Goal: Transaction & Acquisition: Purchase product/service

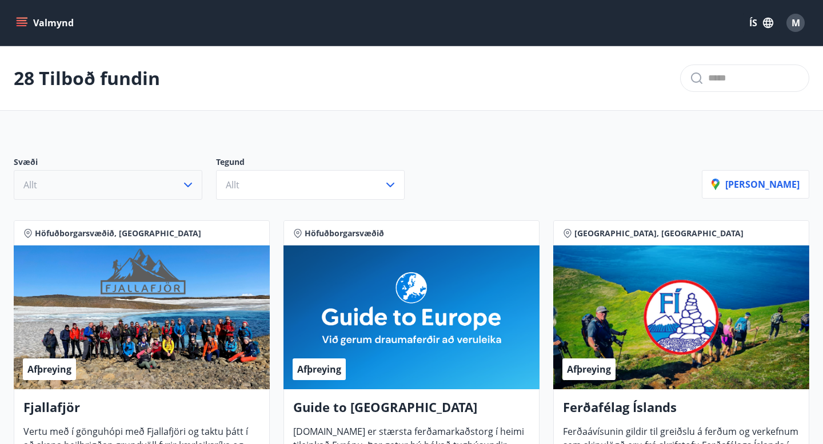
click at [97, 179] on button "Allt" at bounding box center [108, 185] width 189 height 30
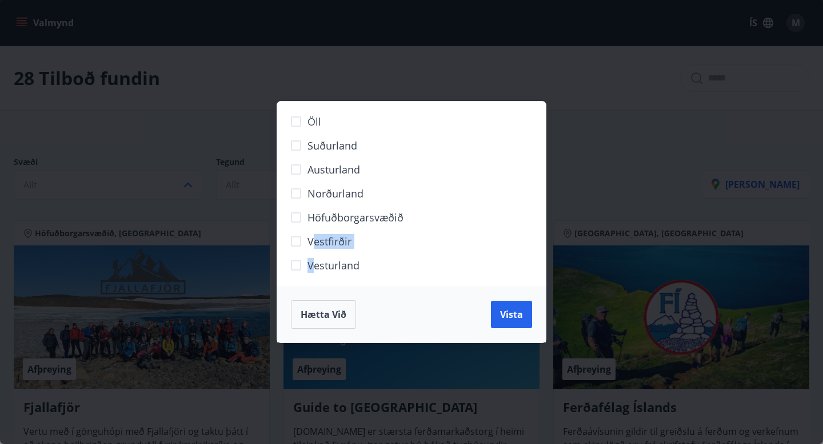
drag, startPoint x: 313, startPoint y: 259, endPoint x: 311, endPoint y: 217, distance: 42.3
click at [311, 228] on div "Öll Suðurland [GEOGRAPHIC_DATA] Norðurland Höfuðborgarsvæðið [GEOGRAPHIC_DATA] …" at bounding box center [412, 194] width 270 height 185
click at [523, 323] on button "Vista" at bounding box center [511, 314] width 41 height 27
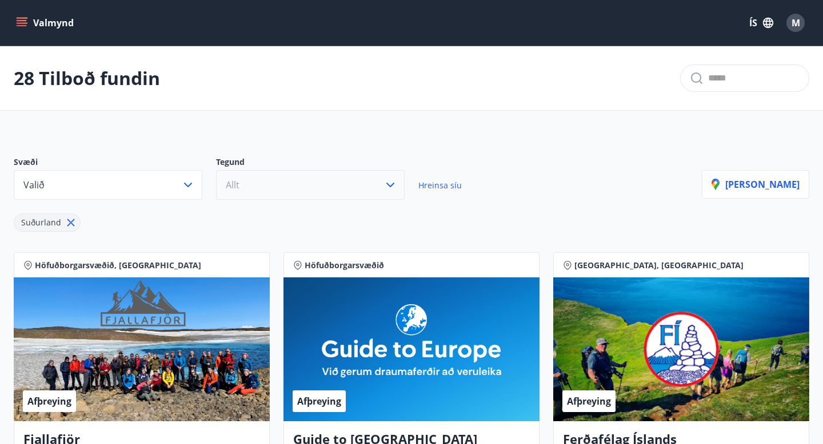
click at [279, 190] on button "Allt" at bounding box center [310, 185] width 189 height 30
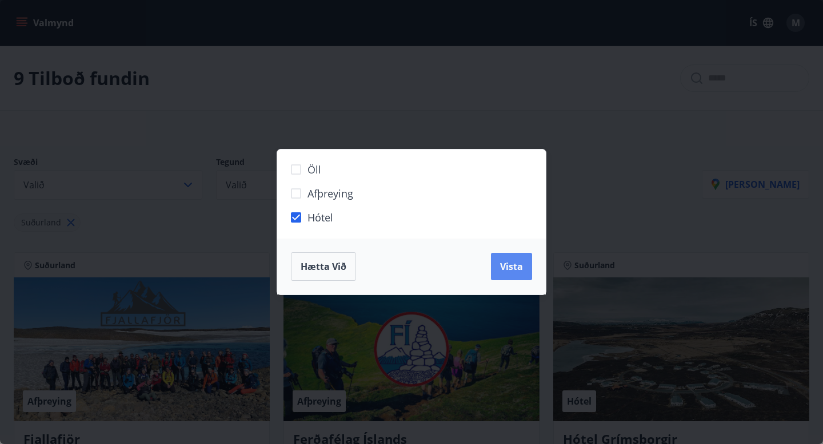
click at [515, 274] on button "Vista" at bounding box center [511, 266] width 41 height 27
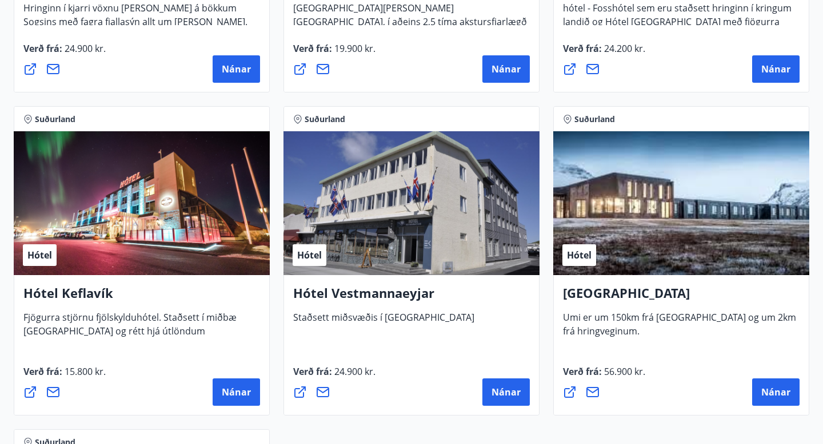
scroll to position [470, 0]
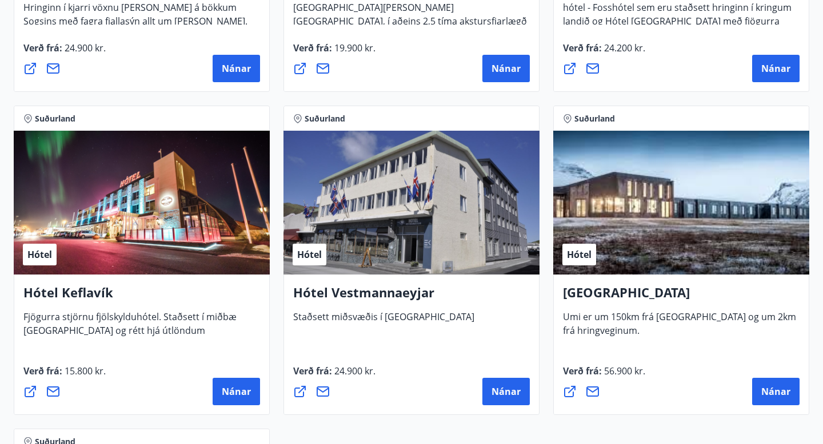
click at [163, 231] on div "Hótel" at bounding box center [142, 203] width 256 height 144
click at [243, 386] on span "Nánar" at bounding box center [236, 392] width 29 height 13
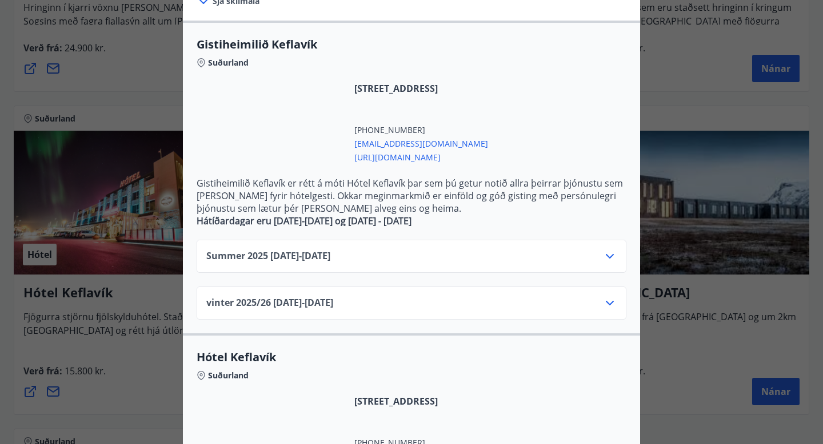
scroll to position [221, 0]
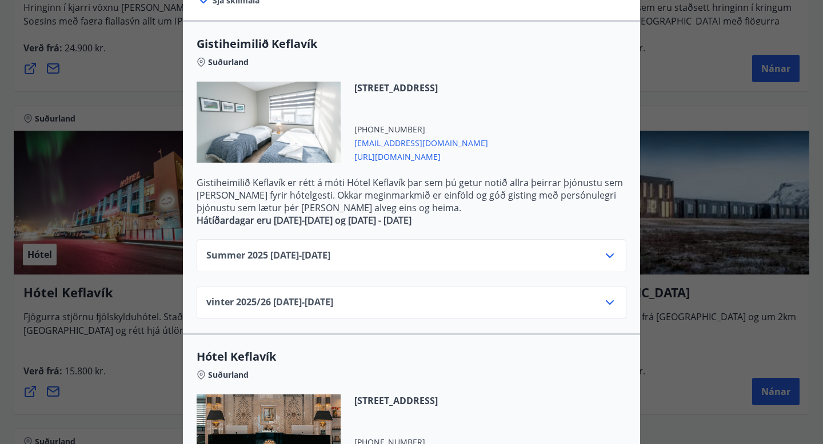
click at [295, 304] on span "vinter 2025/[PHONE_NUMBER][DATE] - [DATE]" at bounding box center [269, 303] width 127 height 14
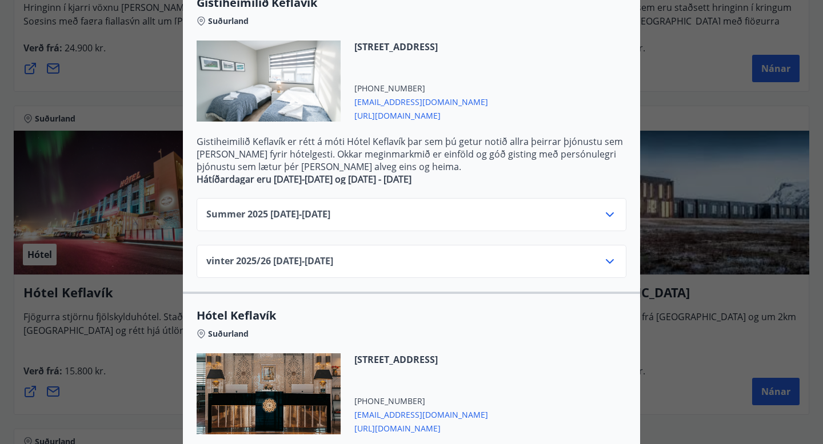
scroll to position [411, 0]
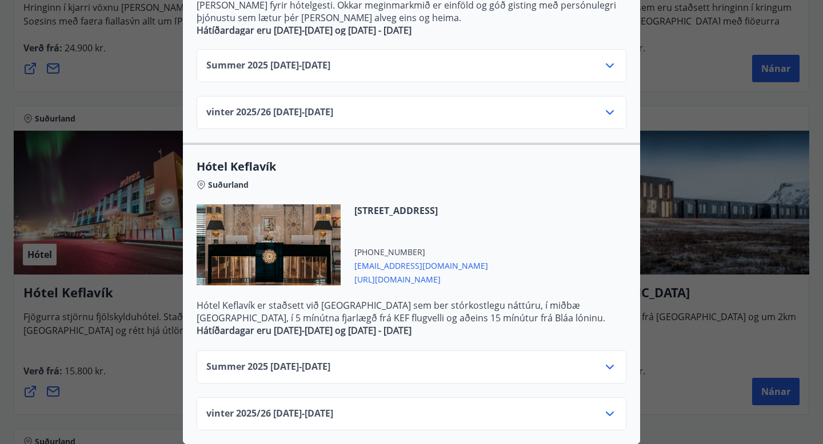
click at [610, 417] on icon at bounding box center [610, 414] width 14 height 14
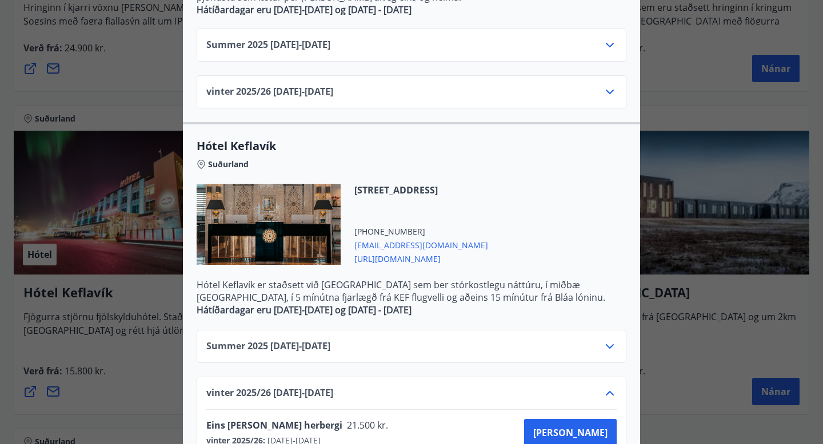
scroll to position [406, 0]
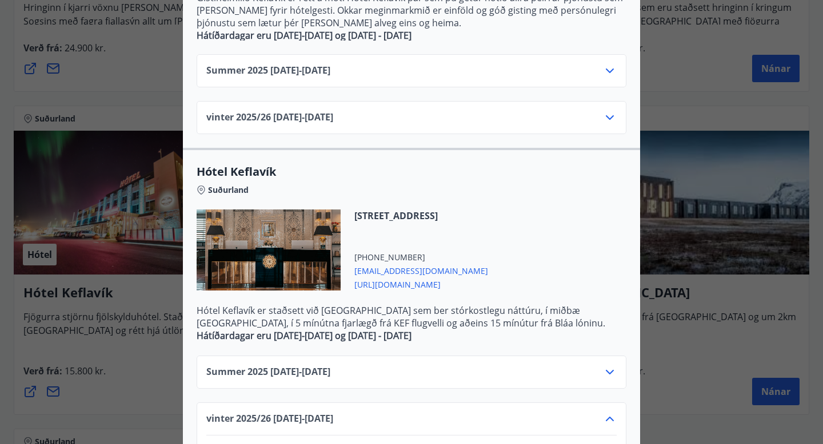
click at [612, 114] on icon at bounding box center [610, 118] width 14 height 14
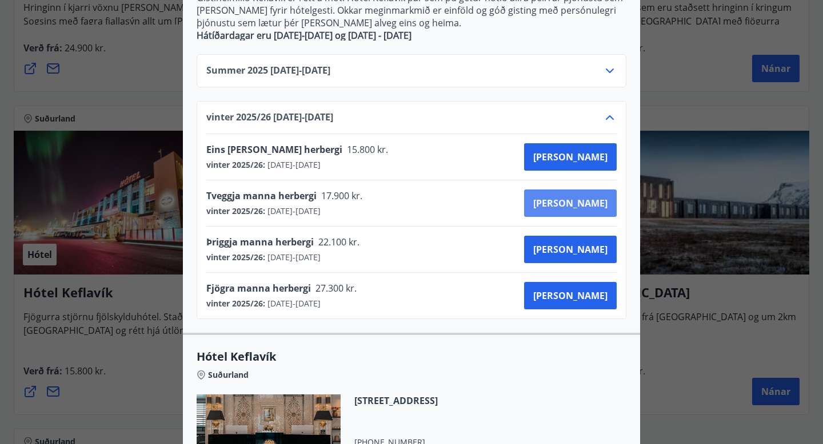
click at [607, 210] on button "[PERSON_NAME]" at bounding box center [570, 203] width 93 height 27
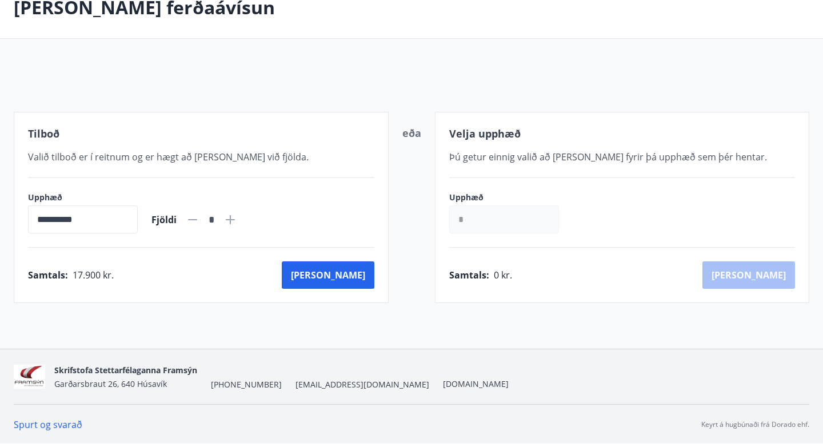
scroll to position [120, 0]
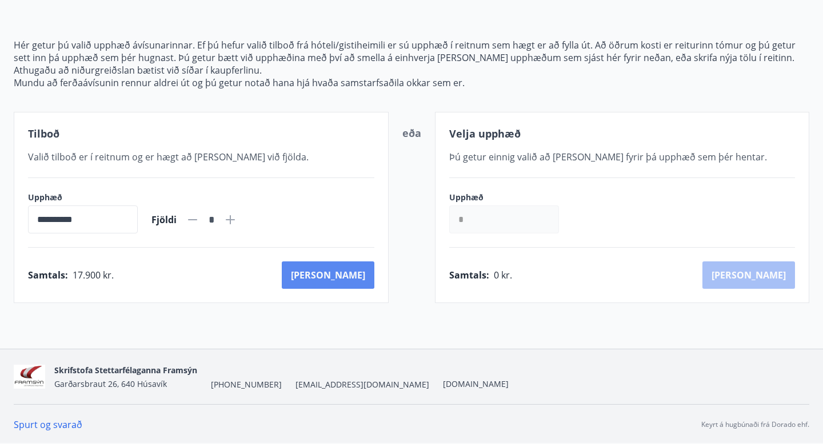
click at [362, 275] on button "[PERSON_NAME]" at bounding box center [328, 275] width 93 height 27
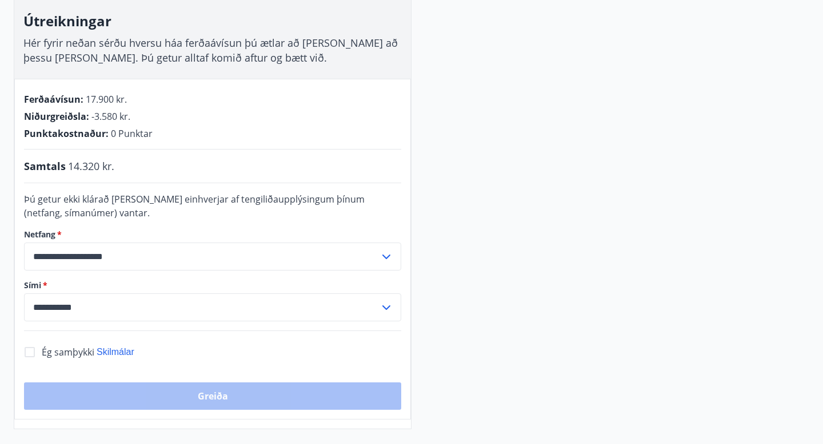
scroll to position [189, 0]
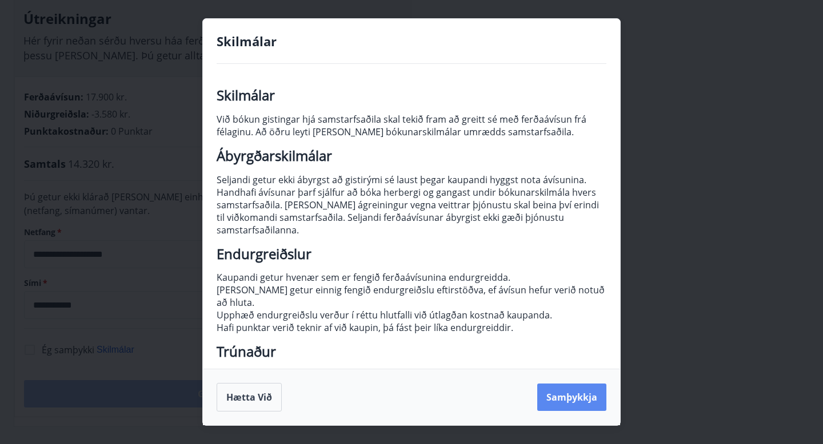
click at [551, 398] on button "Samþykkja" at bounding box center [571, 397] width 69 height 27
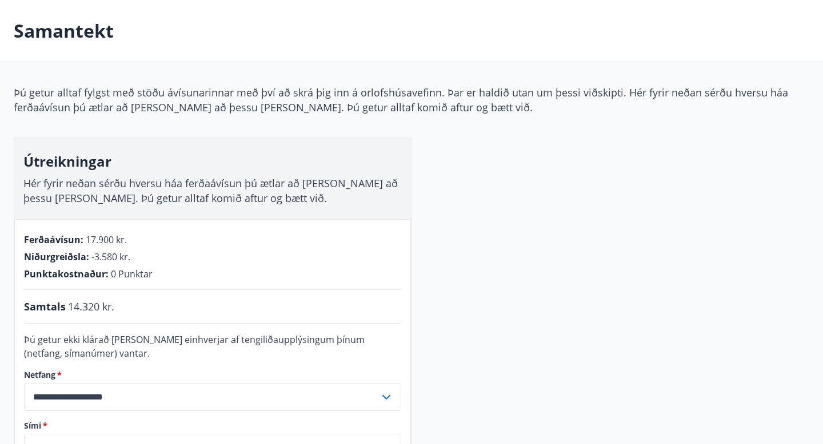
scroll to position [0, 0]
